Goal: Task Accomplishment & Management: Manage account settings

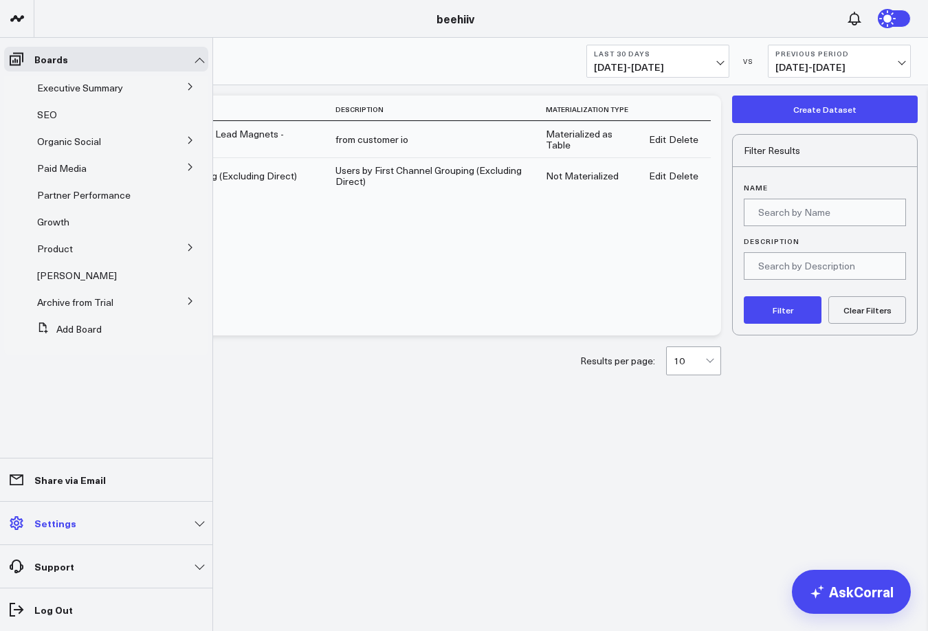
click at [19, 524] on icon at bounding box center [16, 523] width 16 height 16
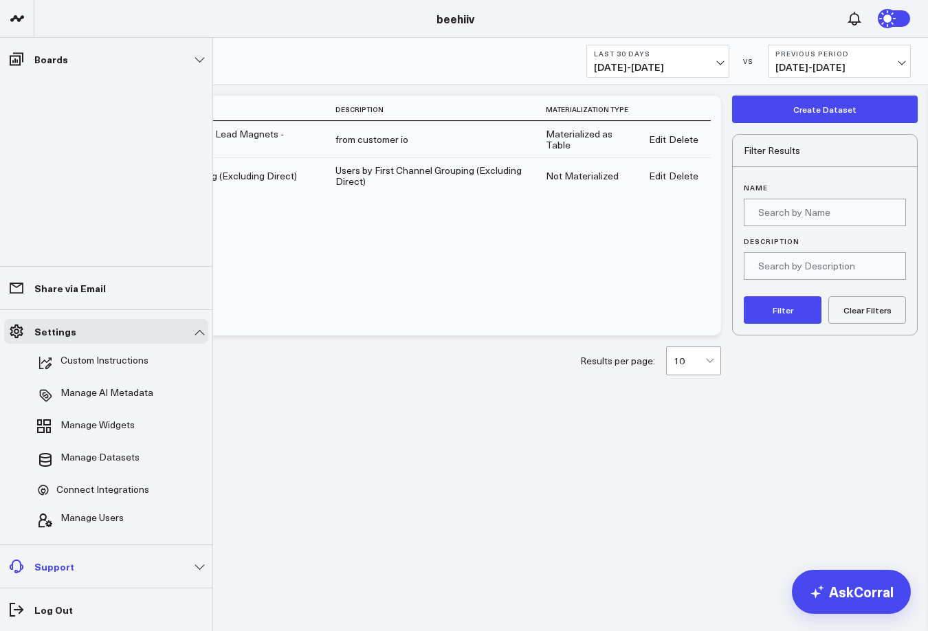
click at [158, 561] on link "Support" at bounding box center [106, 566] width 204 height 25
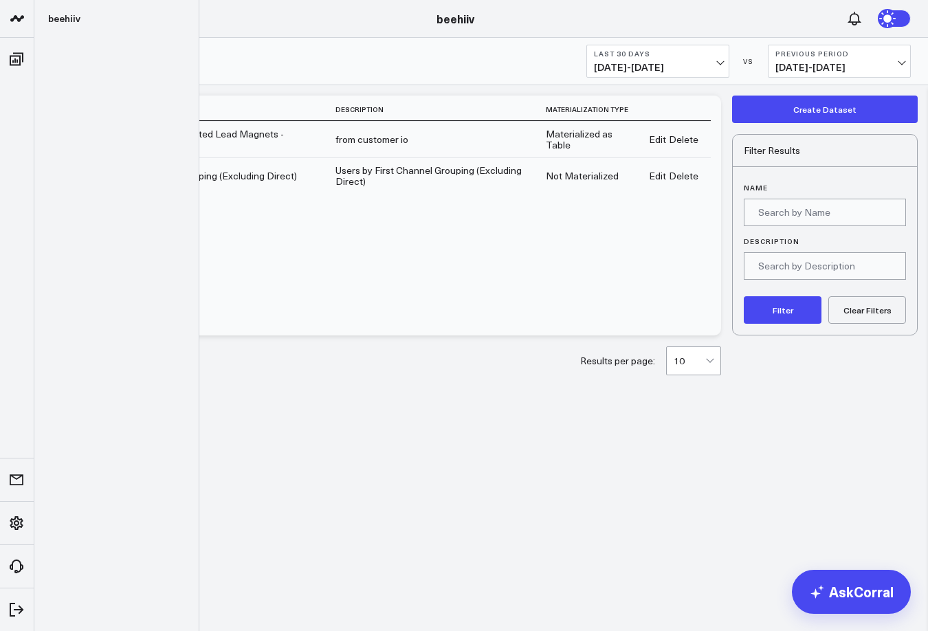
click at [19, 20] on icon at bounding box center [16, 18] width 7 height 6
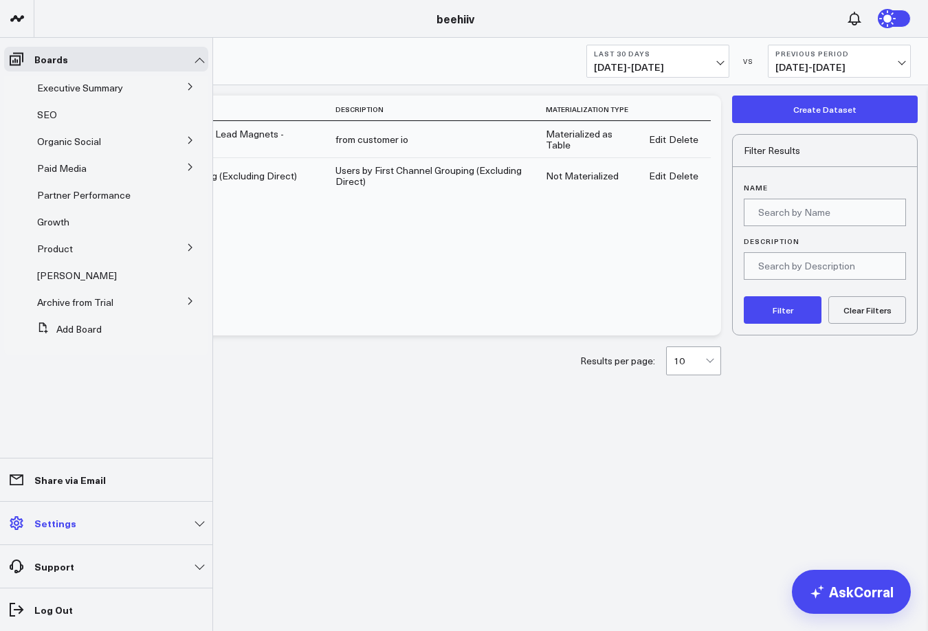
click at [29, 530] on link "Settings" at bounding box center [106, 522] width 204 height 25
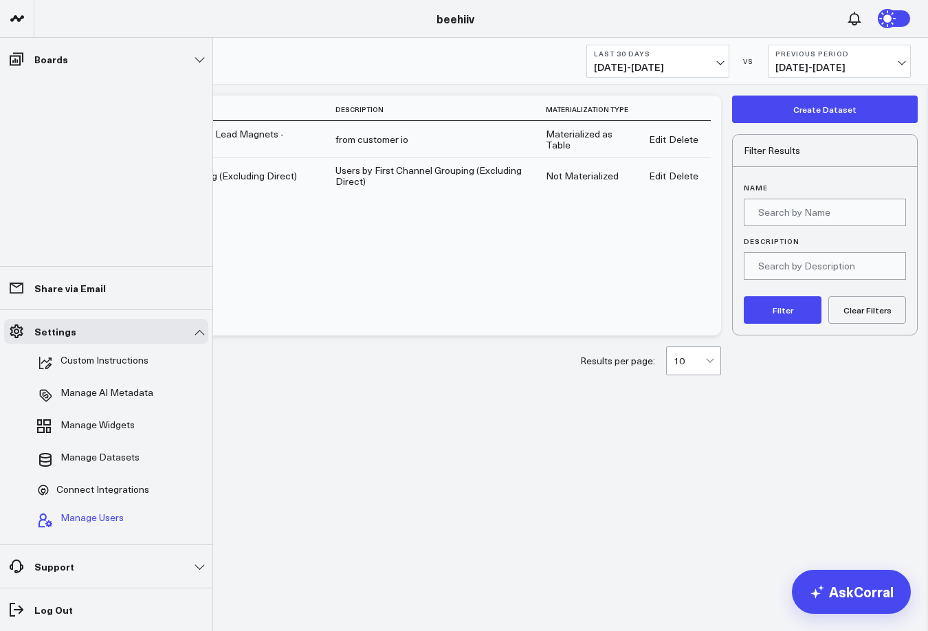
click at [96, 515] on span "Manage Users" at bounding box center [91, 520] width 63 height 16
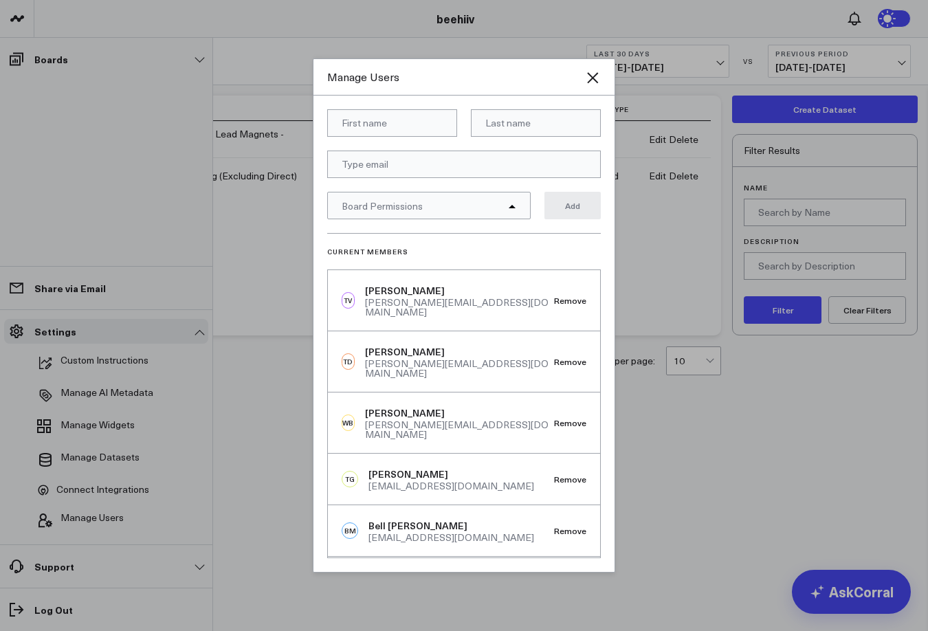
click at [403, 265] on div "Current Members TV Tony Varghese tony@beehiiv.com Remove TD Tyler Denk tyler@be…" at bounding box center [463, 395] width 273 height 325
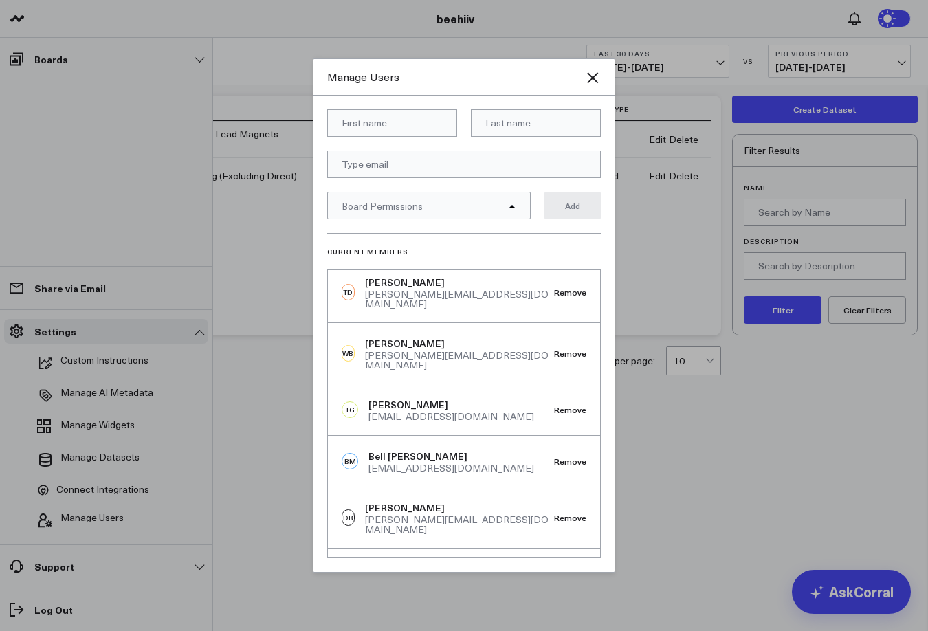
scroll to position [73, 0]
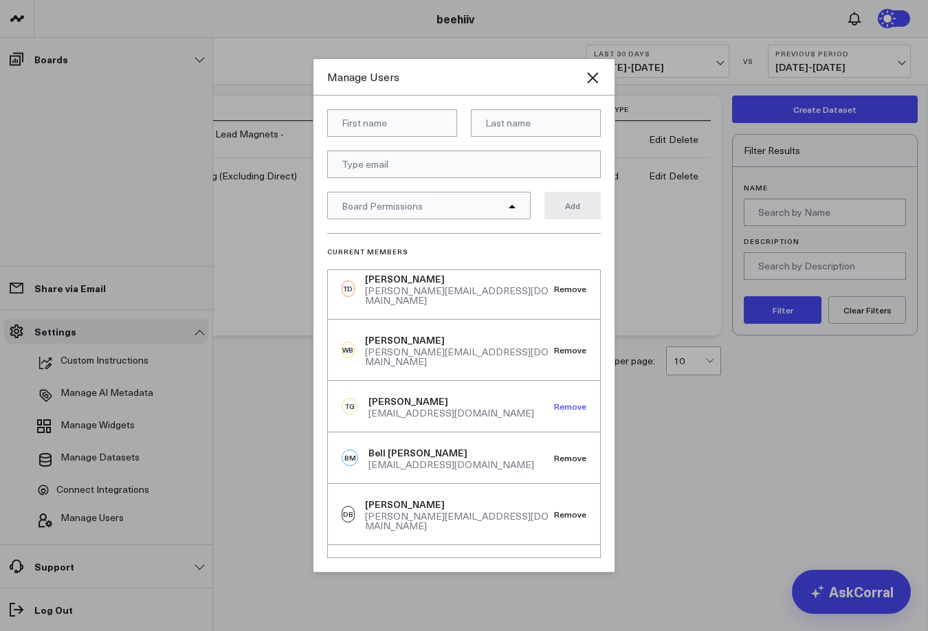
click at [557, 401] on button "Remove" at bounding box center [570, 406] width 32 height 10
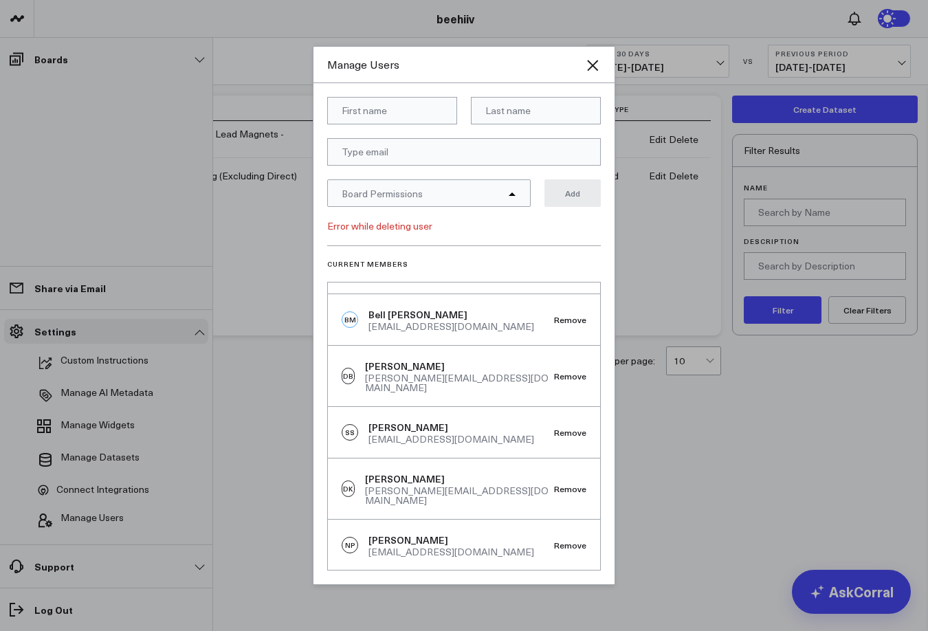
scroll to position [227, 0]
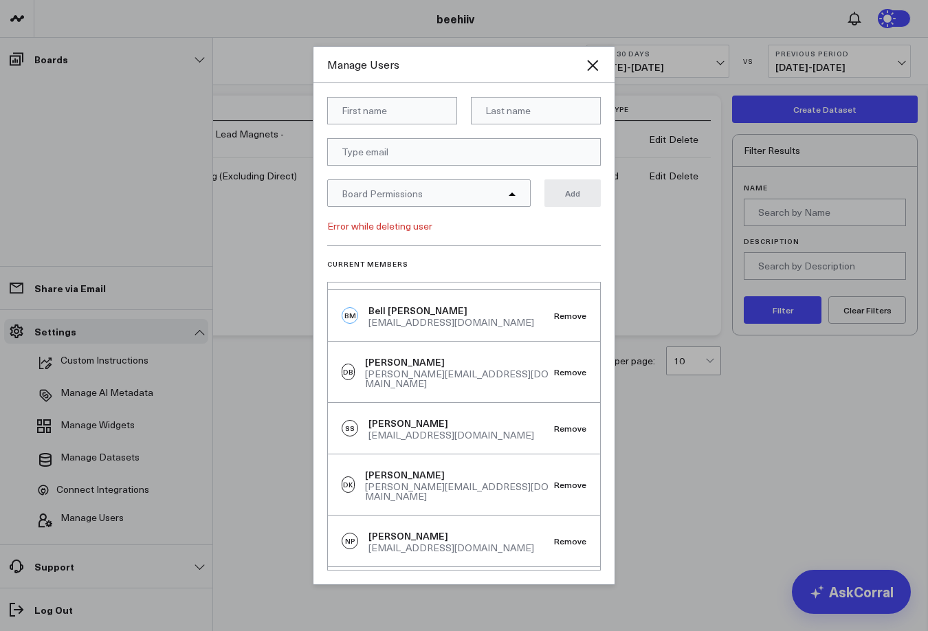
click at [642, 425] on div at bounding box center [464, 315] width 928 height 631
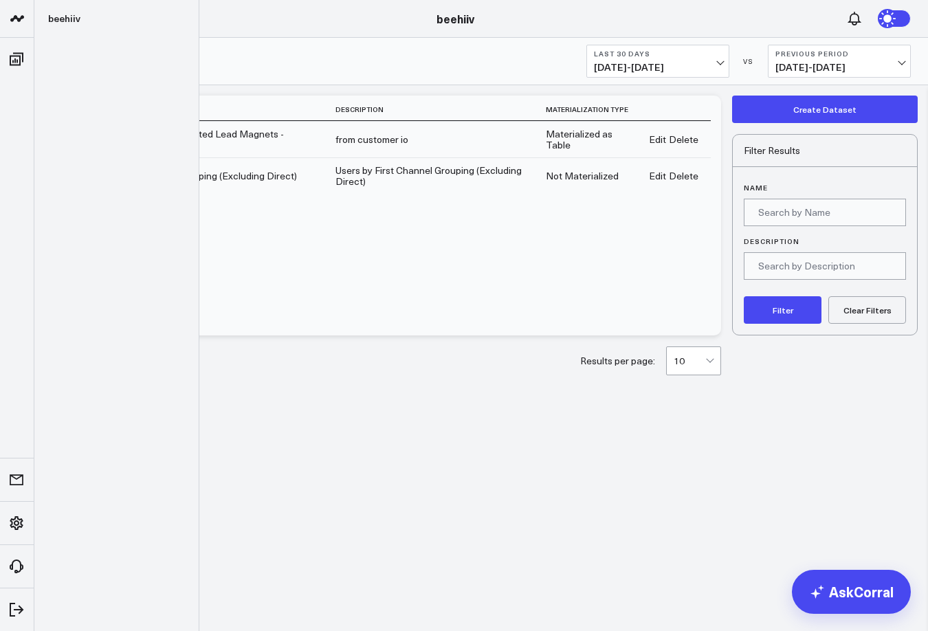
click at [25, 16] on link at bounding box center [17, 19] width 34 height 38
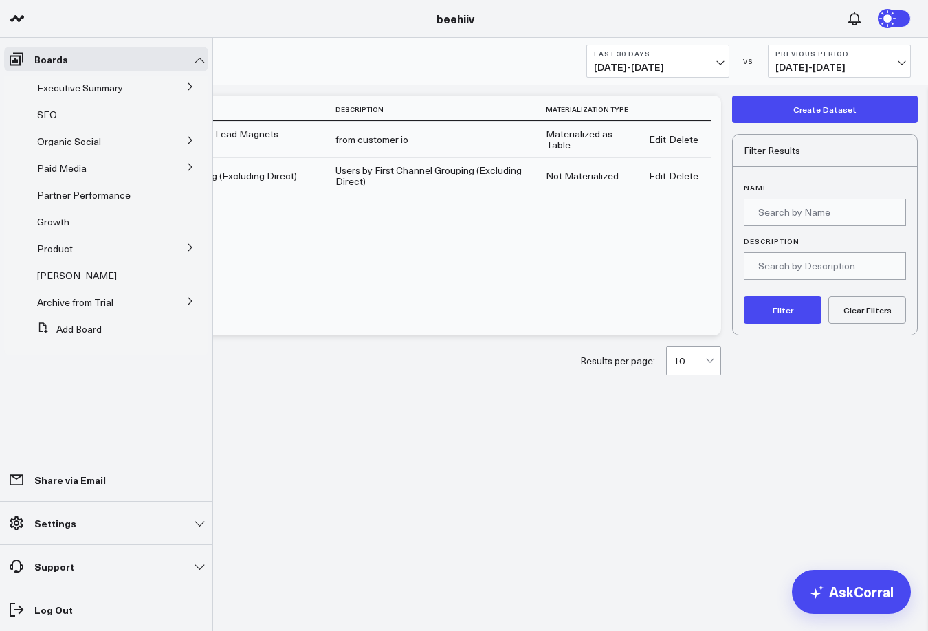
click at [192, 88] on icon at bounding box center [190, 86] width 8 height 8
click at [169, 107] on li "Product Summary" at bounding box center [110, 112] width 196 height 25
click at [77, 111] on span "Product Summary" at bounding box center [84, 112] width 78 height 13
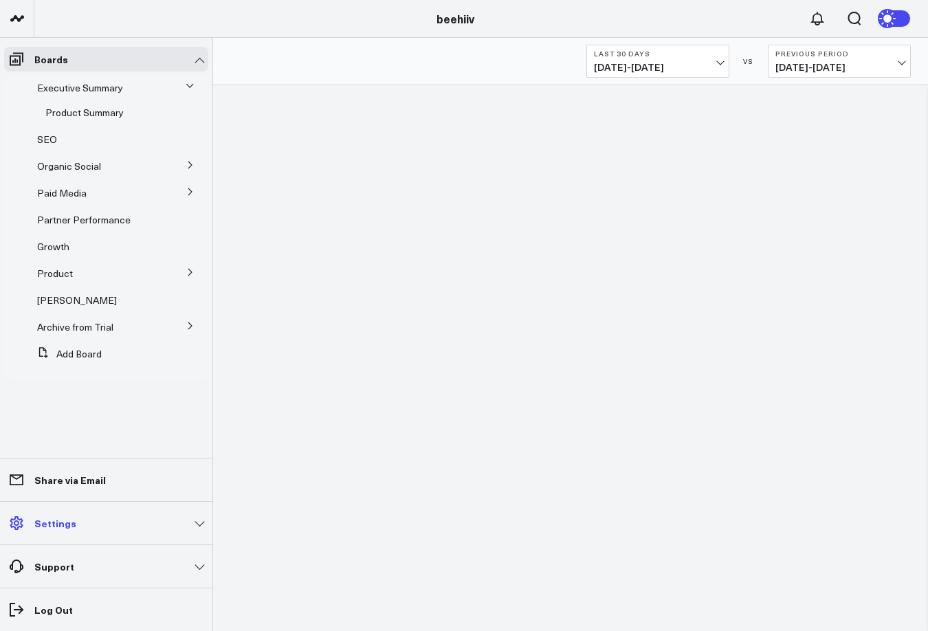
click at [32, 519] on link "Settings" at bounding box center [106, 522] width 204 height 25
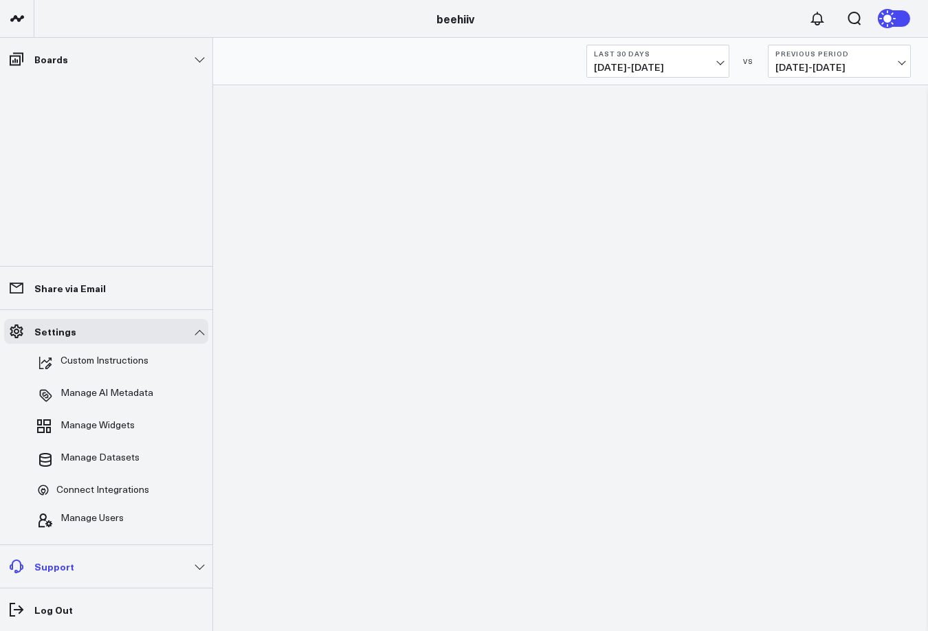
click at [88, 565] on link "Support" at bounding box center [106, 566] width 204 height 25
